Goal: Task Accomplishment & Management: Manage account settings

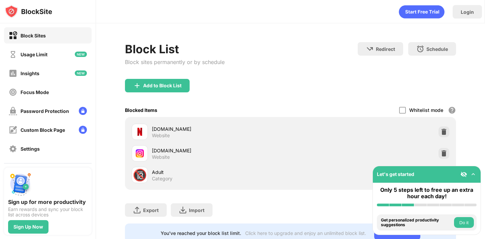
scroll to position [27, 0]
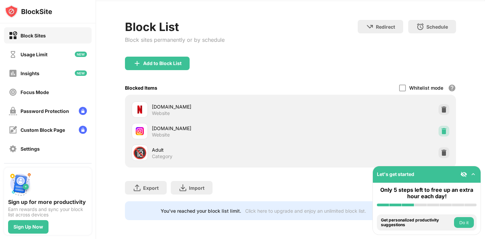
click at [441, 128] on img at bounding box center [444, 131] width 7 height 7
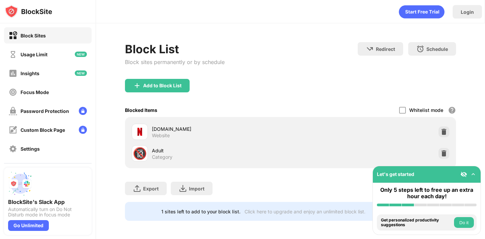
click at [182, 85] on div "Add to Block List" at bounding box center [157, 85] width 65 height 13
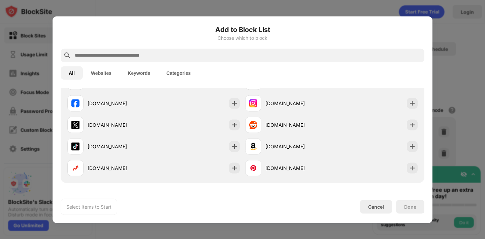
scroll to position [140, 0]
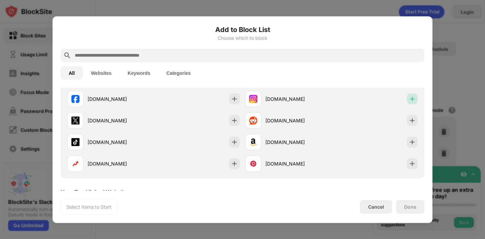
click at [408, 103] on div at bounding box center [412, 98] width 11 height 11
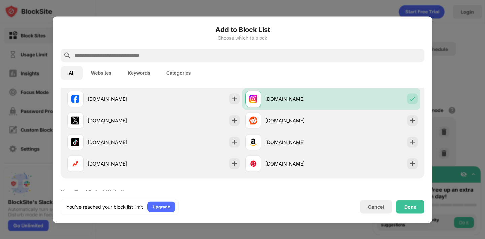
click at [421, 208] on div "Done" at bounding box center [410, 206] width 28 height 13
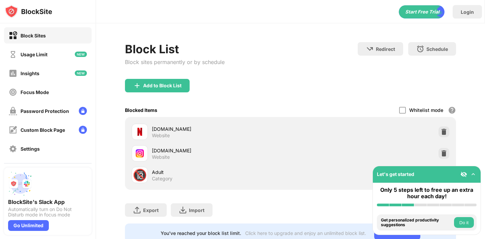
scroll to position [27, 0]
